Goal: Information Seeking & Learning: Learn about a topic

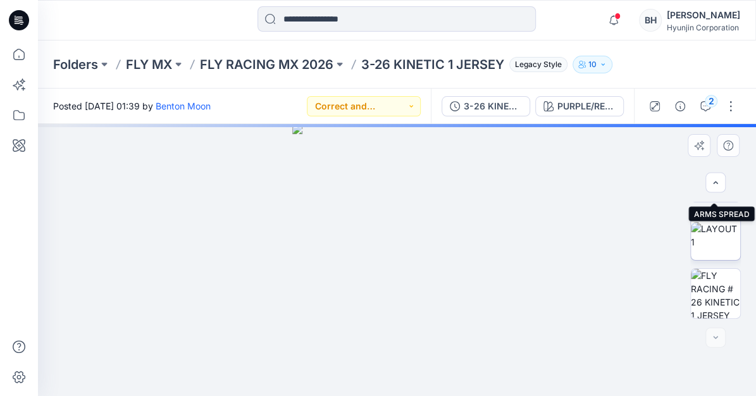
scroll to position [108, 0]
click at [718, 234] on img at bounding box center [715, 235] width 49 height 27
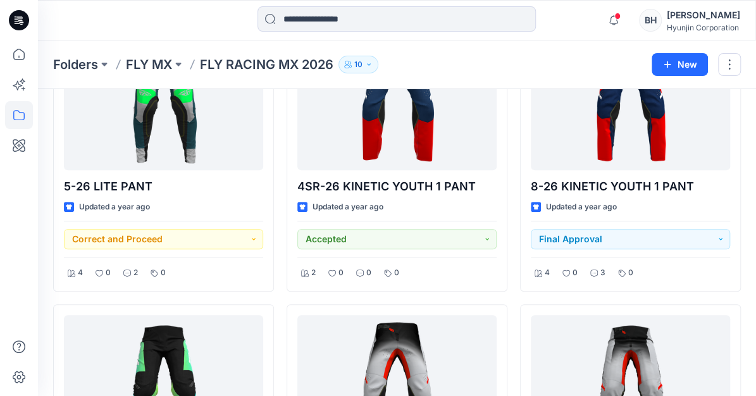
scroll to position [2409, 0]
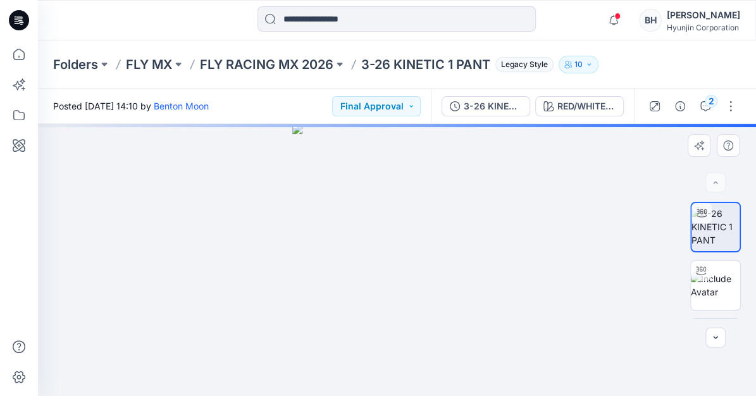
click at [178, 210] on div at bounding box center [397, 260] width 718 height 272
click at [195, 190] on div at bounding box center [397, 260] width 718 height 272
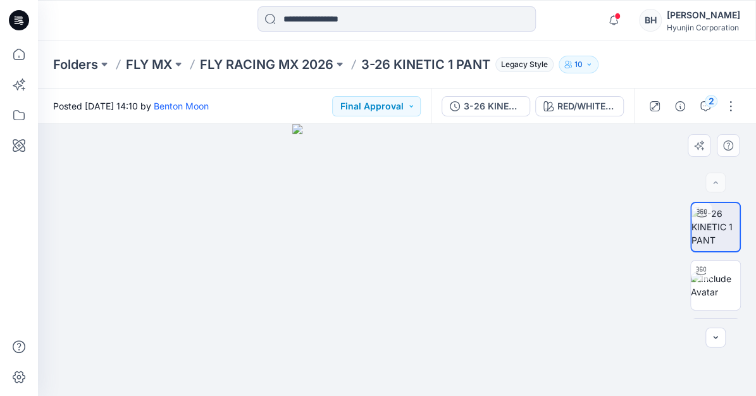
click at [353, 235] on div at bounding box center [397, 260] width 718 height 272
click at [171, 235] on div at bounding box center [397, 260] width 718 height 272
click at [306, 248] on div at bounding box center [397, 260] width 718 height 272
click at [146, 182] on div at bounding box center [397, 260] width 718 height 272
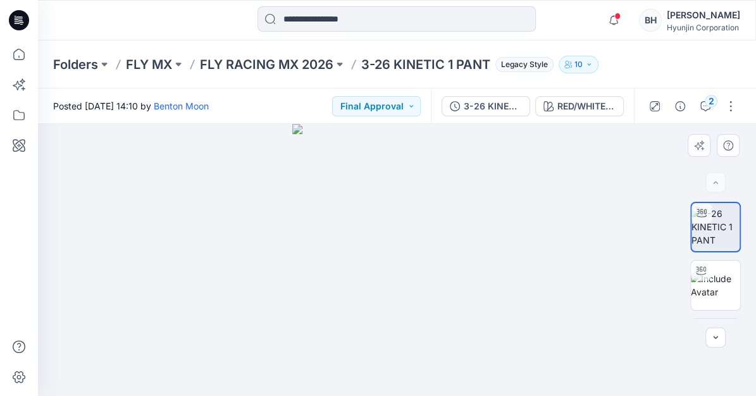
click at [130, 337] on div at bounding box center [397, 260] width 718 height 272
click at [130, 282] on div at bounding box center [397, 260] width 718 height 272
click at [161, 228] on div at bounding box center [397, 260] width 718 height 272
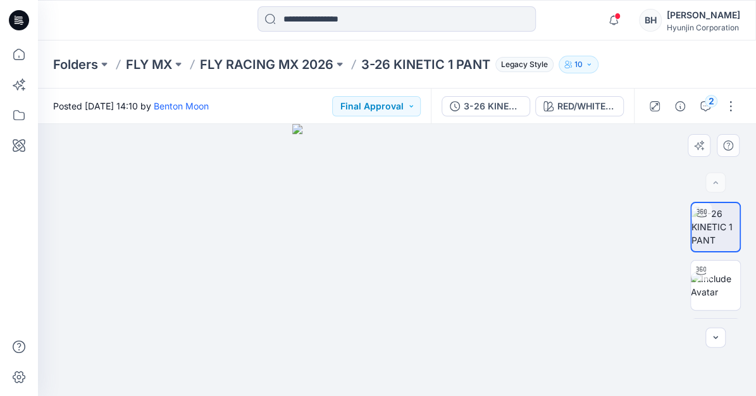
click at [161, 228] on div at bounding box center [397, 260] width 718 height 272
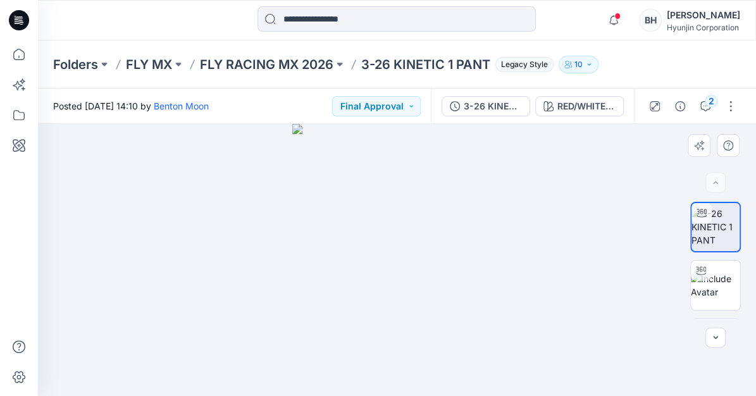
click at [161, 228] on div at bounding box center [397, 260] width 718 height 272
click at [159, 201] on div at bounding box center [397, 260] width 718 height 272
drag, startPoint x: 174, startPoint y: 168, endPoint x: 180, endPoint y: 213, distance: 44.7
click at [180, 213] on div at bounding box center [397, 260] width 718 height 272
click at [290, 187] on div at bounding box center [397, 260] width 718 height 272
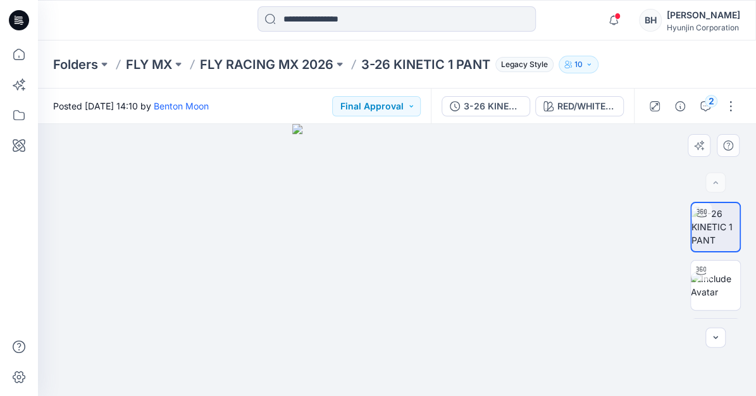
drag, startPoint x: 290, startPoint y: 182, endPoint x: 290, endPoint y: 259, distance: 77.2
click at [290, 259] on div at bounding box center [397, 260] width 718 height 272
click at [211, 239] on div at bounding box center [397, 260] width 718 height 272
click at [173, 206] on div at bounding box center [397, 260] width 718 height 272
click at [385, 246] on div at bounding box center [397, 260] width 718 height 272
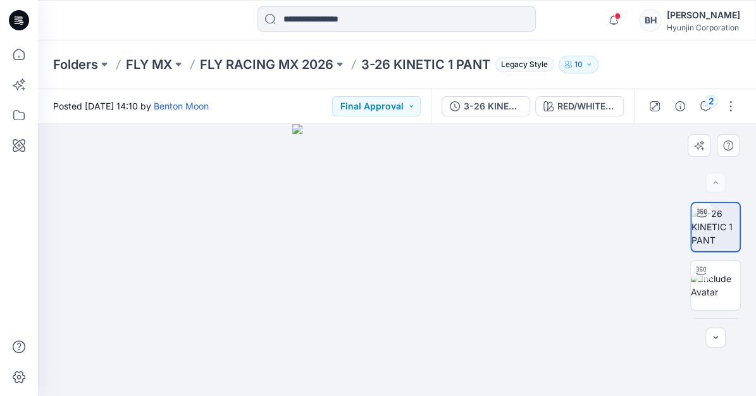
click at [385, 263] on div at bounding box center [397, 260] width 718 height 272
click at [381, 195] on div at bounding box center [397, 260] width 718 height 272
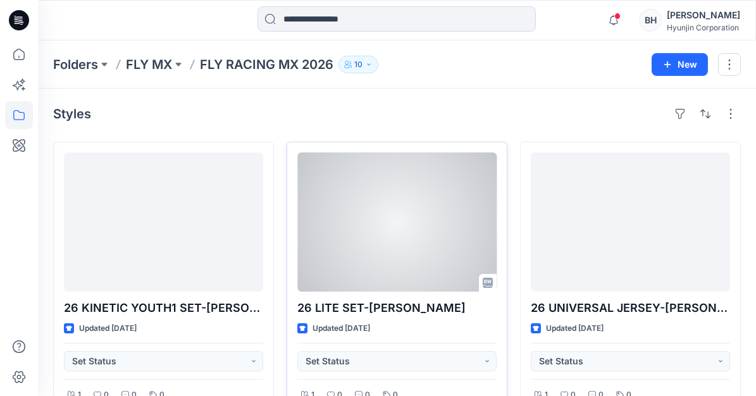
click at [456, 192] on div at bounding box center [396, 222] width 199 height 139
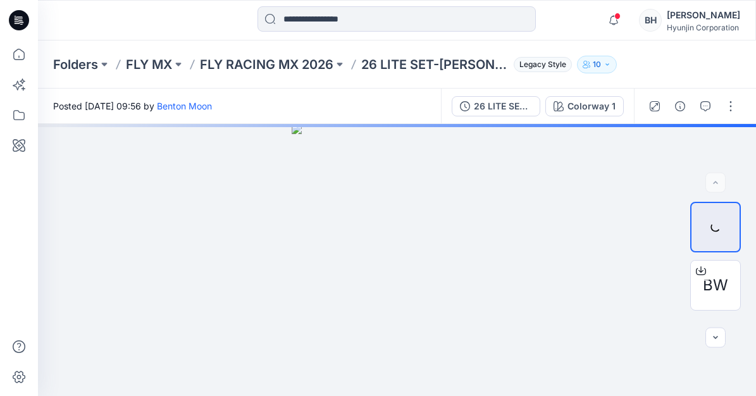
click at [456, 192] on div at bounding box center [397, 260] width 718 height 272
